Goal: Task Accomplishment & Management: Complete application form

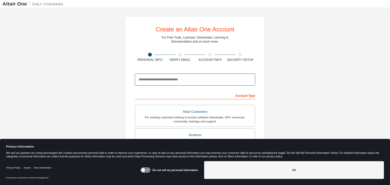
click at [188, 83] on input "email" at bounding box center [195, 80] width 120 height 12
type input "**********"
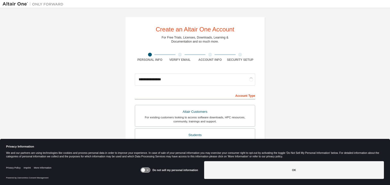
drag, startPoint x: 389, startPoint y: 70, endPoint x: 384, endPoint y: 83, distance: 14.9
click at [384, 83] on div "**********" at bounding box center [195, 89] width 390 height 162
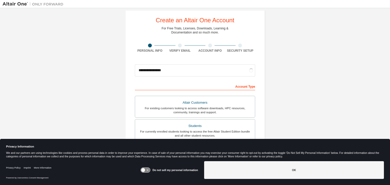
scroll to position [35, 0]
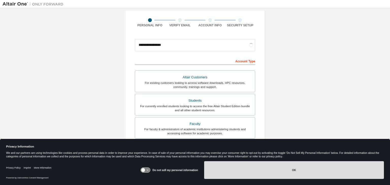
click at [291, 171] on button "OK" at bounding box center [294, 170] width 180 height 18
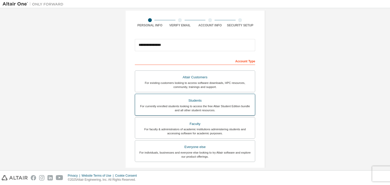
click at [197, 103] on div "Students" at bounding box center [195, 100] width 114 height 7
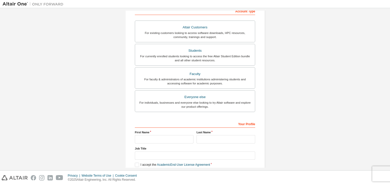
scroll to position [86, 0]
click at [161, 132] on label "First Name" at bounding box center [164, 131] width 59 height 4
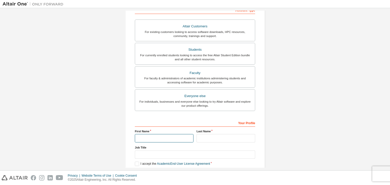
click at [157, 139] on input "text" at bounding box center [164, 138] width 59 height 8
type input "****"
type input "******"
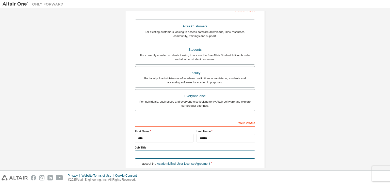
click at [161, 154] on input "text" at bounding box center [195, 155] width 120 height 8
click at [135, 162] on label "I accept the Academic End-User License Agreement" at bounding box center [172, 164] width 75 height 4
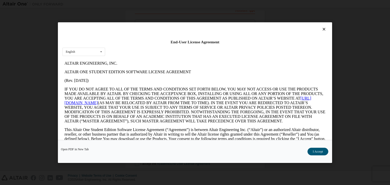
scroll to position [0, 0]
click at [315, 150] on button "I Accept" at bounding box center [317, 152] width 21 height 8
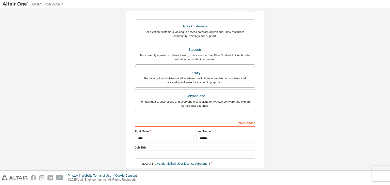
scroll to position [110, 0]
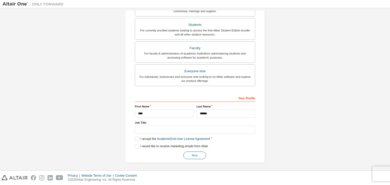
click at [198, 156] on button "Next" at bounding box center [194, 156] width 23 height 8
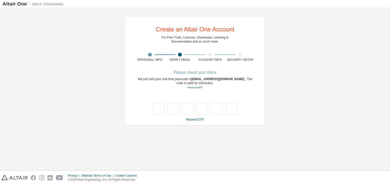
scroll to position [0, 0]
type input "*"
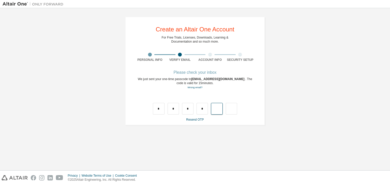
type input "*"
